Goal: Check status: Check status

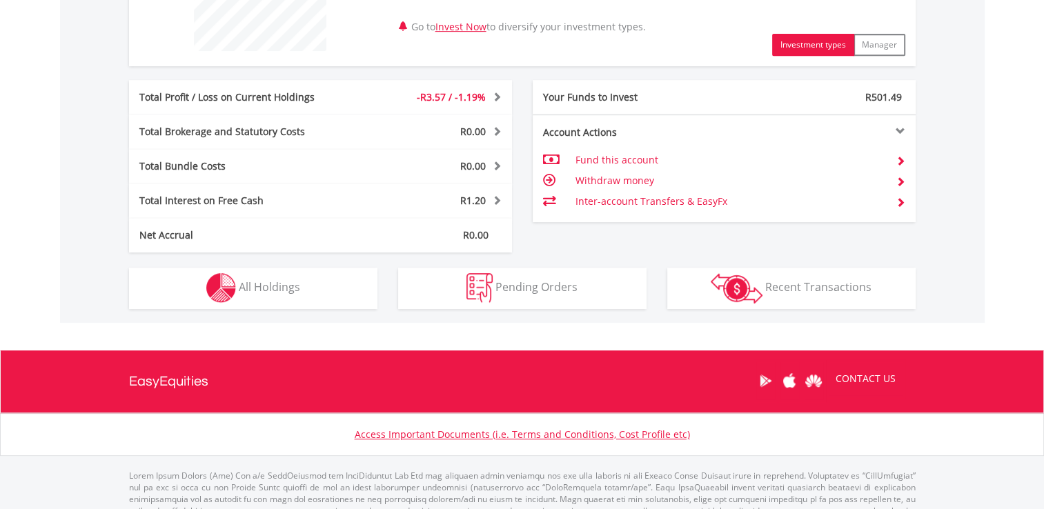
scroll to position [618, 0]
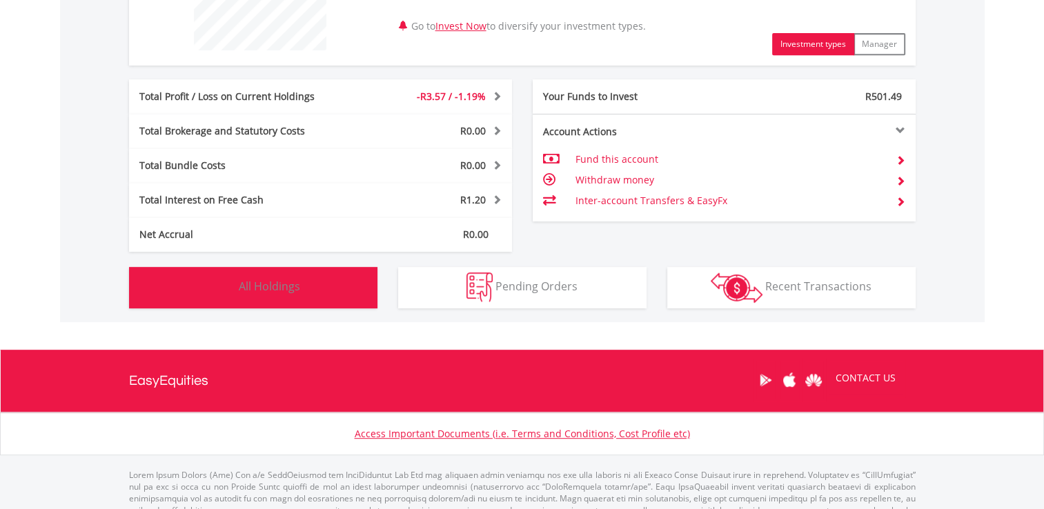
click at [343, 286] on button "Holdings All Holdings" at bounding box center [253, 287] width 248 height 41
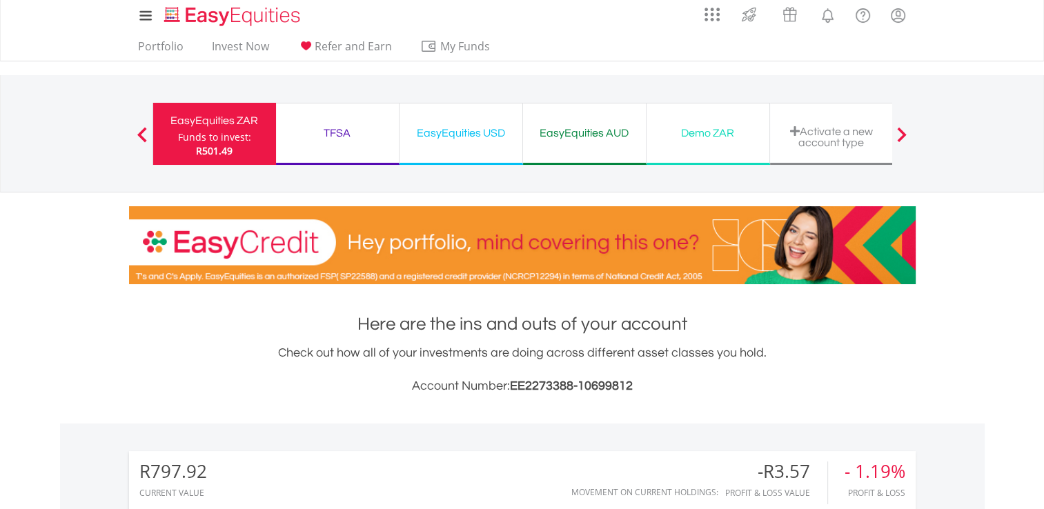
scroll to position [0, 0]
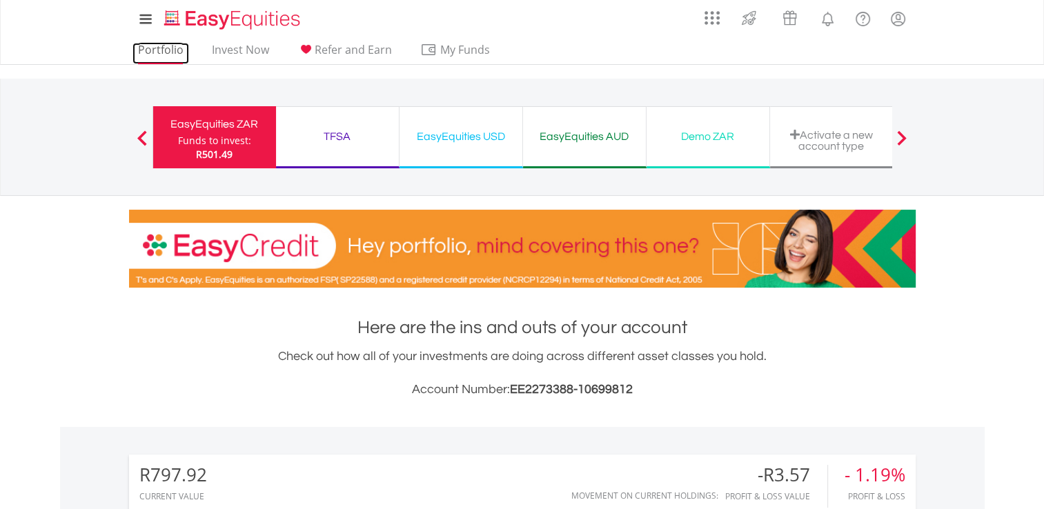
click at [170, 48] on link "Portfolio" at bounding box center [160, 53] width 57 height 21
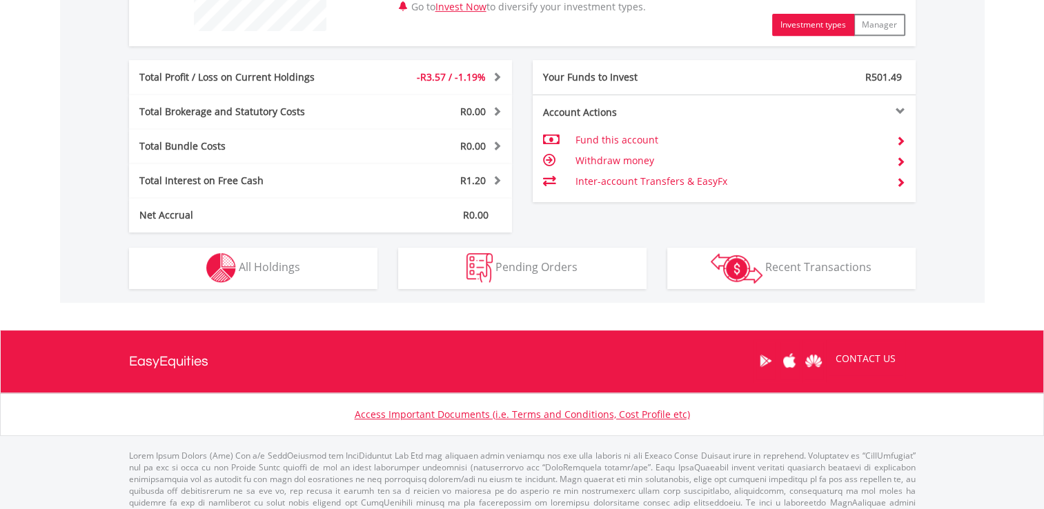
scroll to position [656, 0]
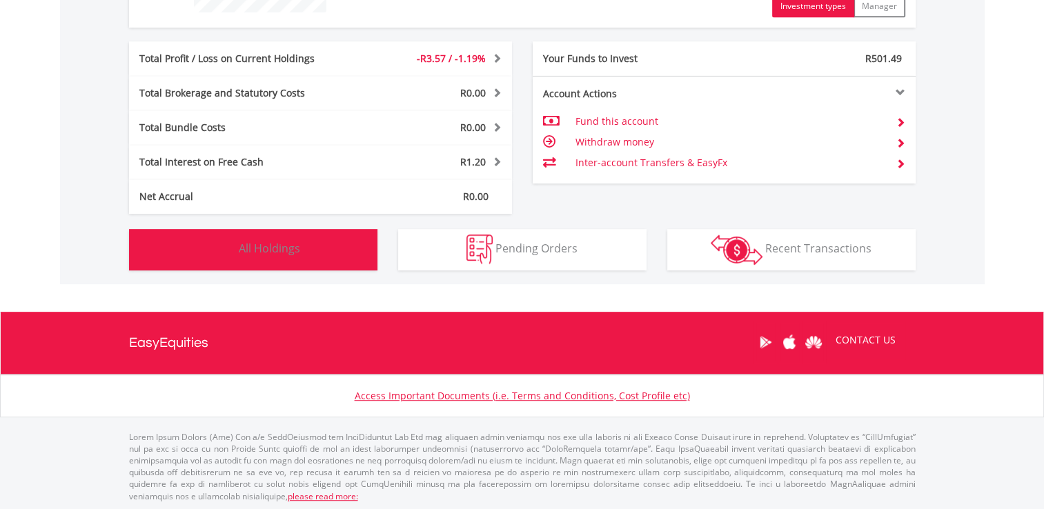
click at [362, 241] on button "Holdings All Holdings" at bounding box center [253, 249] width 248 height 41
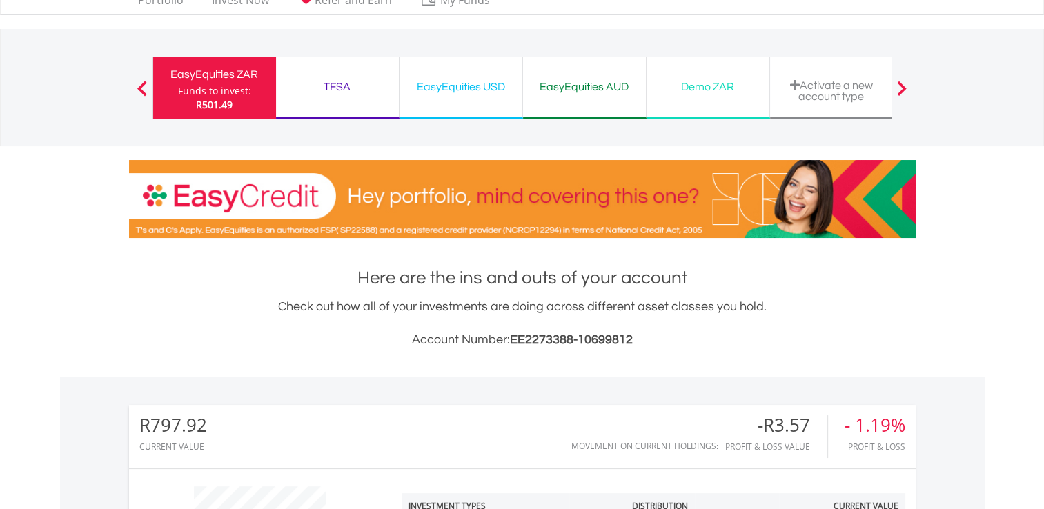
scroll to position [17, 0]
